Goal: Find specific page/section: Find specific page/section

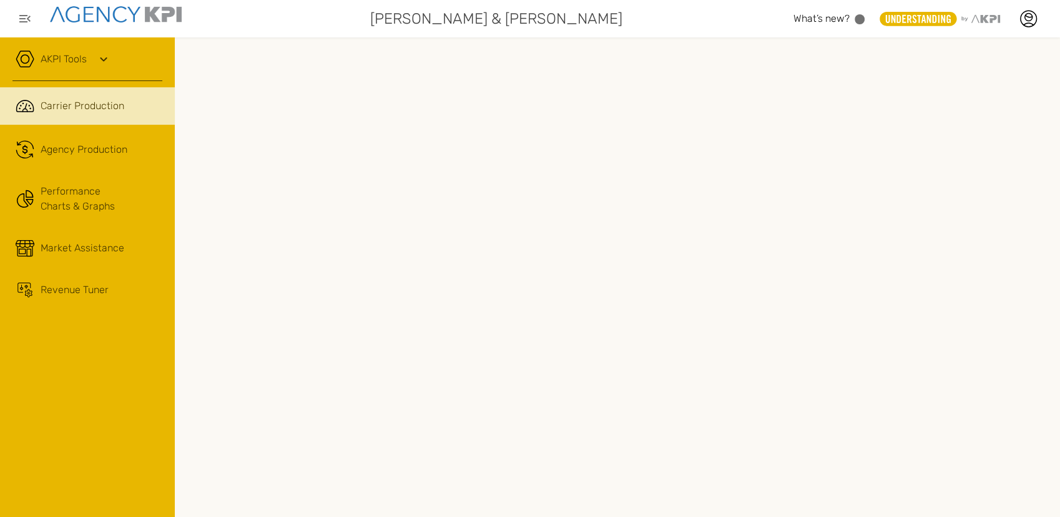
click at [56, 58] on link "AKPI Tools" at bounding box center [64, 59] width 46 height 15
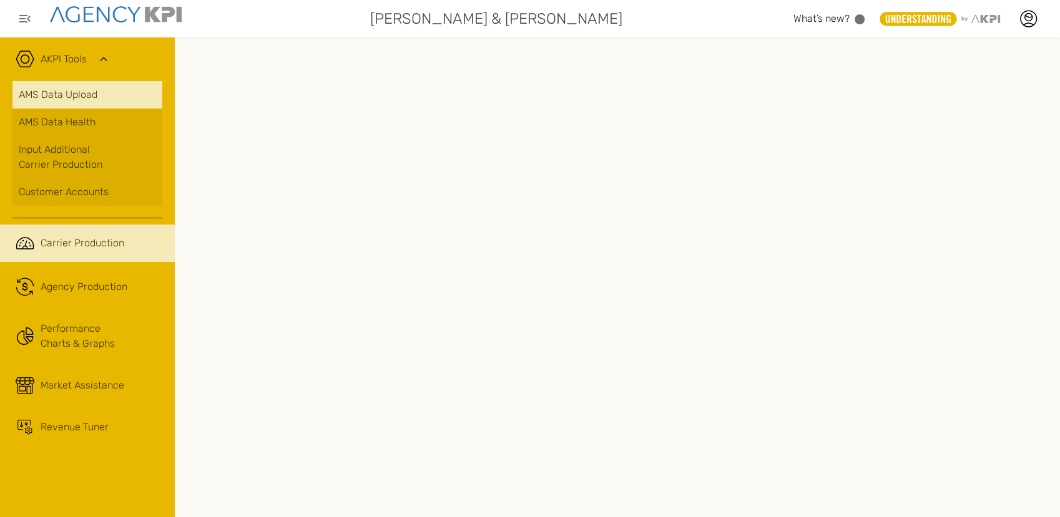
click at [59, 90] on link "AMS Data Upload" at bounding box center [87, 94] width 150 height 27
